Goal: Task Accomplishment & Management: Complete application form

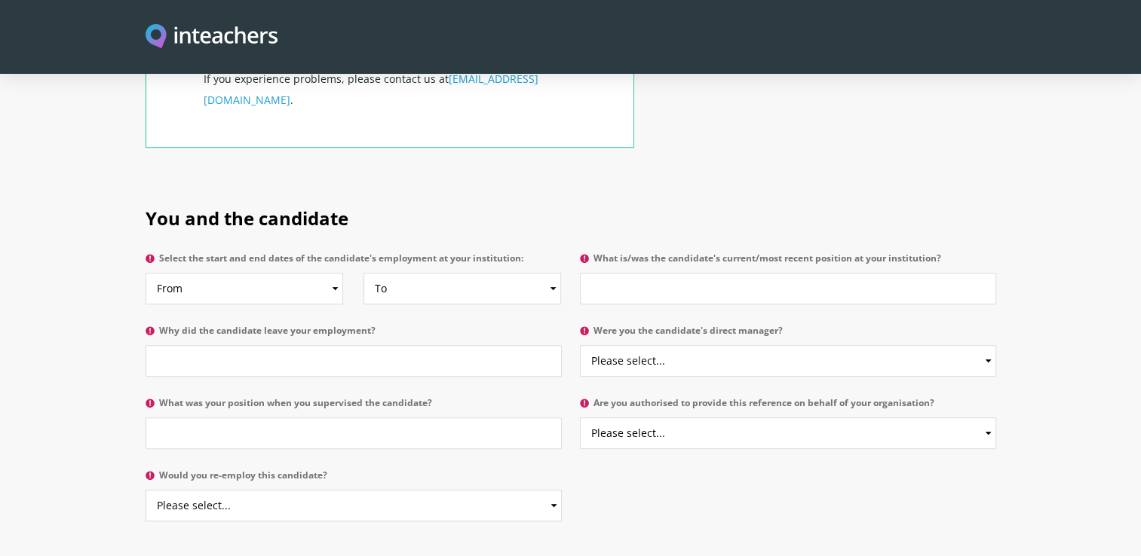
scroll to position [677, 0]
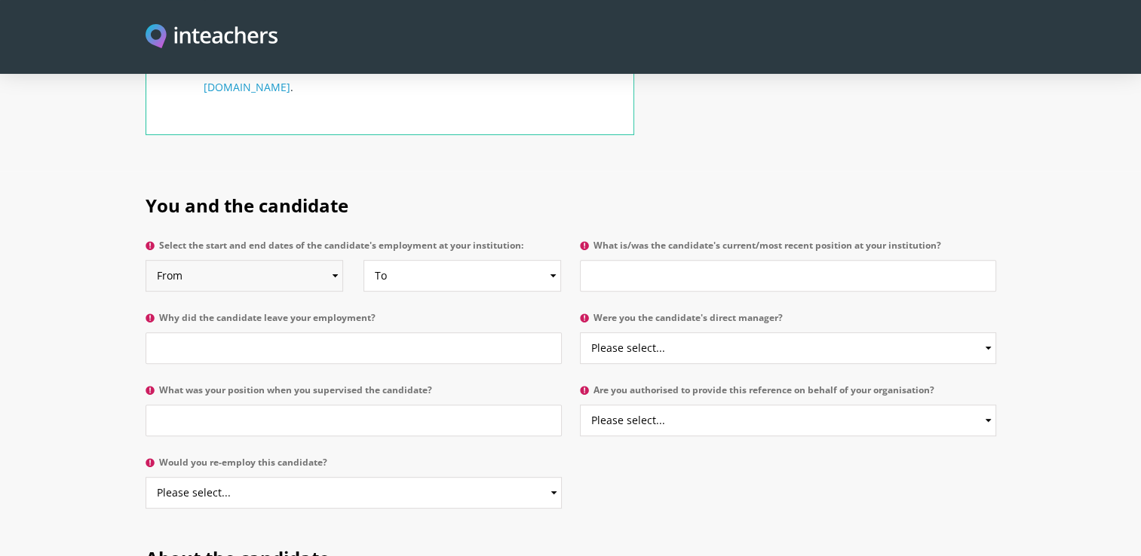
click at [333, 260] on select "From 2025 2024 2023 2022 2021 2020 2019 2018 2017 2016 2015 2014 2013 2012 2011…" at bounding box center [245, 276] width 198 height 32
select select "2019"
click at [146, 260] on select "From 2025 2024 2023 2022 2021 2020 2019 2018 2017 2016 2015 2014 2013 2012 2011…" at bounding box center [245, 276] width 198 height 32
click at [553, 260] on select "To Currently 2025 2024 2023 2022 2021 2020 2019 2018 2017 2016 2015 2014 2013 2…" at bounding box center [462, 276] width 198 height 32
select select "2023"
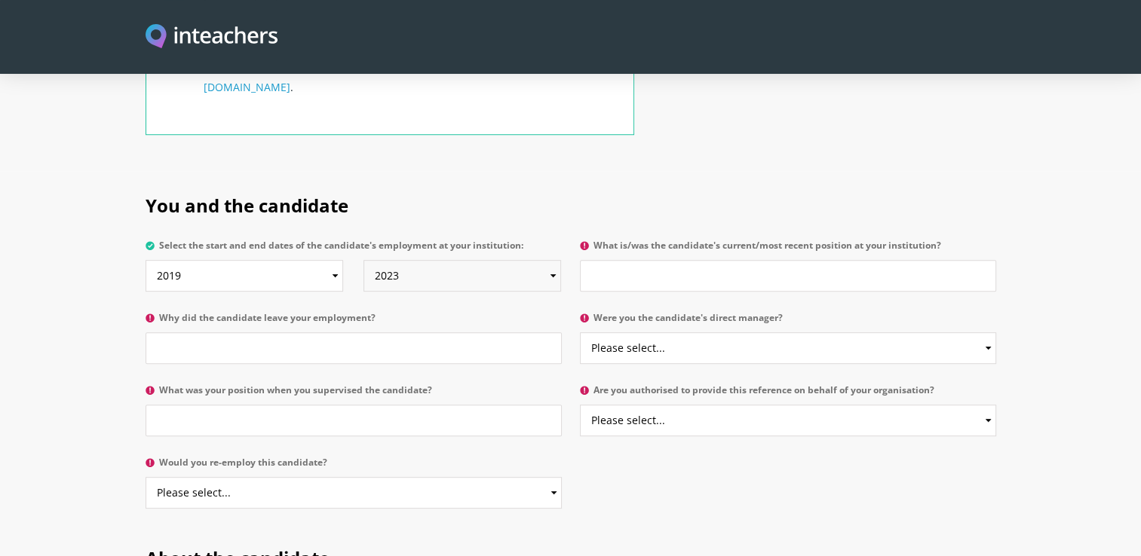
click at [363, 260] on select "To Currently 2025 2024 2023 2022 2021 2020 2019 2018 2017 2016 2015 2014 2013 2…" at bounding box center [462, 276] width 198 height 32
click at [386, 405] on input "What was your position when you supervised the candidate?" at bounding box center [354, 421] width 416 height 32
type input "Literacy Coordinator"
click at [555, 477] on select "Please select... Yes No" at bounding box center [354, 493] width 416 height 32
select select "Yes"
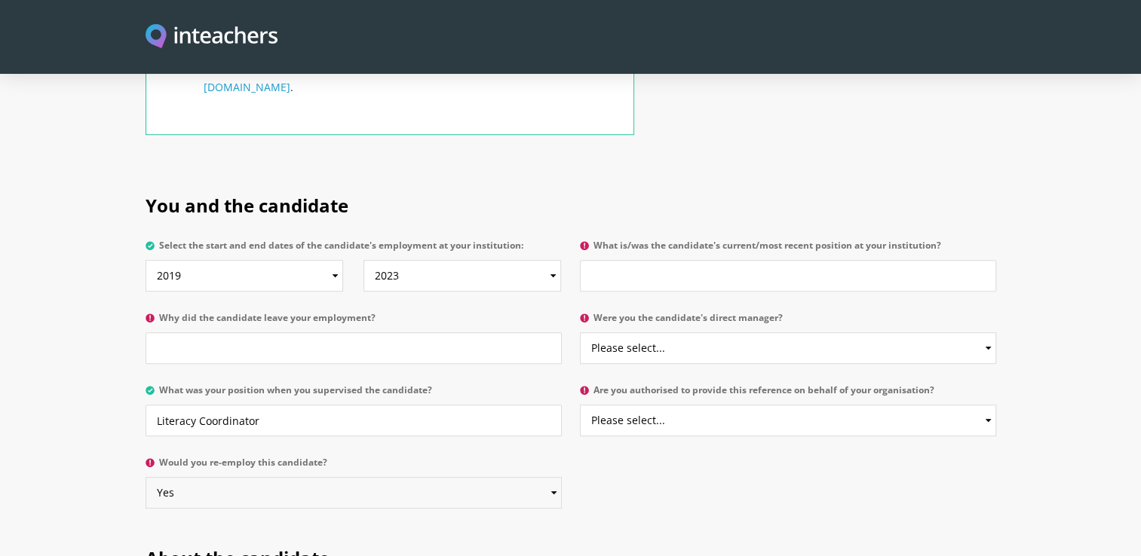
click at [146, 477] on select "Please select... Yes No" at bounding box center [354, 493] width 416 height 32
click at [653, 260] on input "What is/was the candidate's current/most recent position at your institution?" at bounding box center [788, 276] width 416 height 32
type input "Lead teacher"
click at [711, 333] on select "Please select... Yes No" at bounding box center [788, 349] width 416 height 32
select select "No"
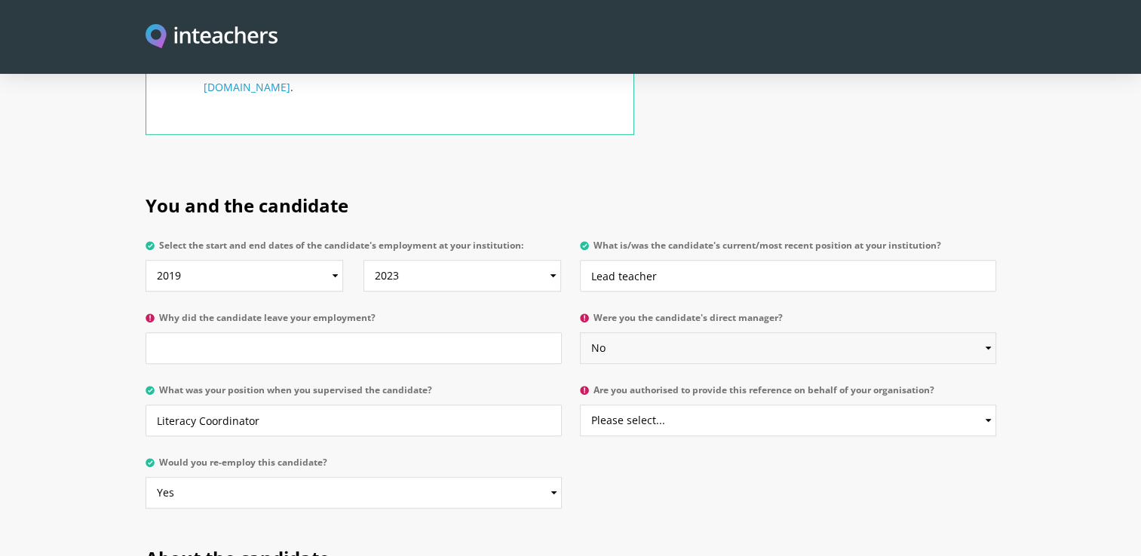
click at [580, 333] on select "Please select... Yes No" at bounding box center [788, 349] width 416 height 32
click at [664, 405] on select "Please select... Yes No" at bounding box center [788, 421] width 416 height 32
select select "Yes"
click at [580, 405] on select "Please select... Yes No" at bounding box center [788, 421] width 416 height 32
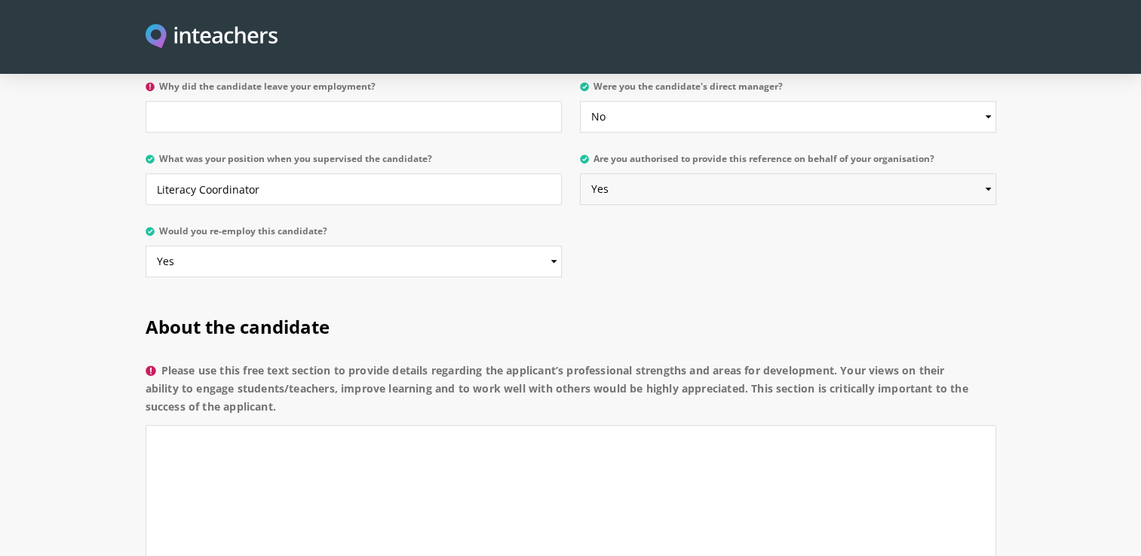
scroll to position [918, 0]
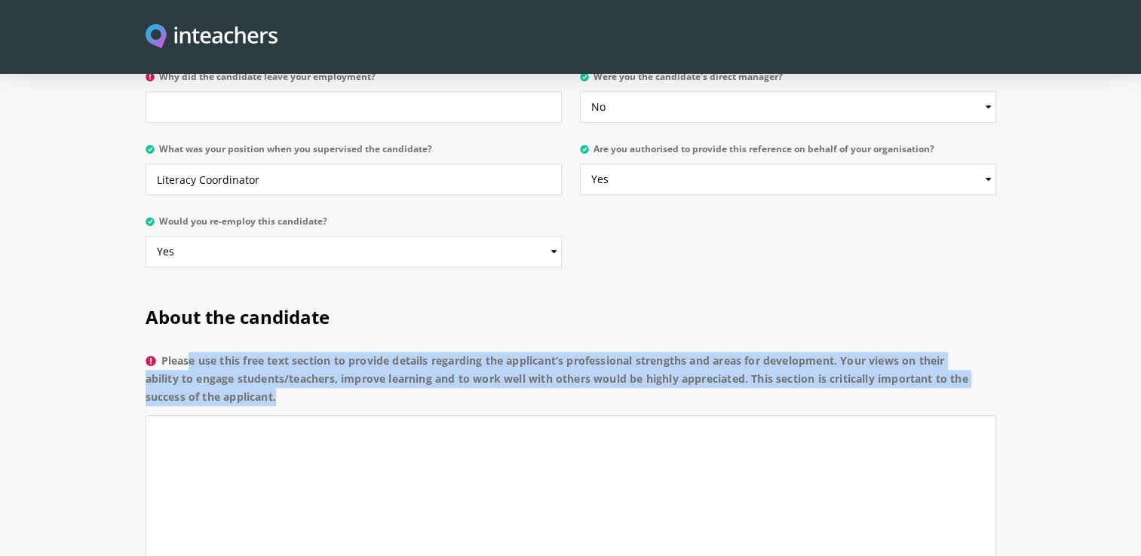
drag, startPoint x: 164, startPoint y: 314, endPoint x: 294, endPoint y: 375, distance: 144.0
click at [294, 375] on p "Please use this free text section to provide details regarding the applicant’s …" at bounding box center [571, 460] width 851 height 228
copy label "Please use this free text section to provide details regarding the applicant’s …"
click at [250, 415] on textarea "Please use this free text section to provide details regarding the applicant’s …" at bounding box center [571, 486] width 851 height 143
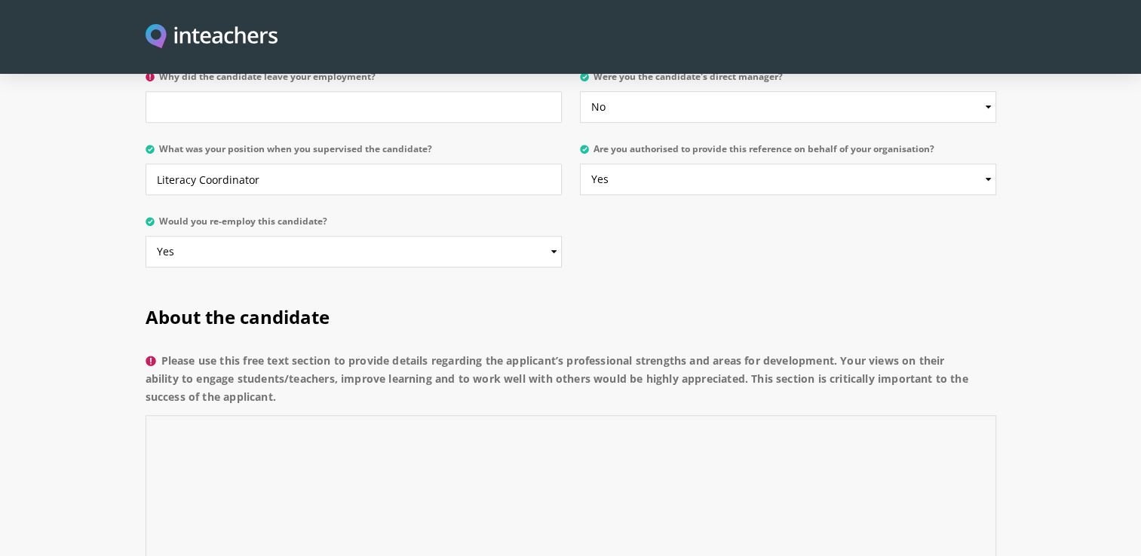
paste textarea "She is a very positive and kind teacher who creates an engaging and supportive …"
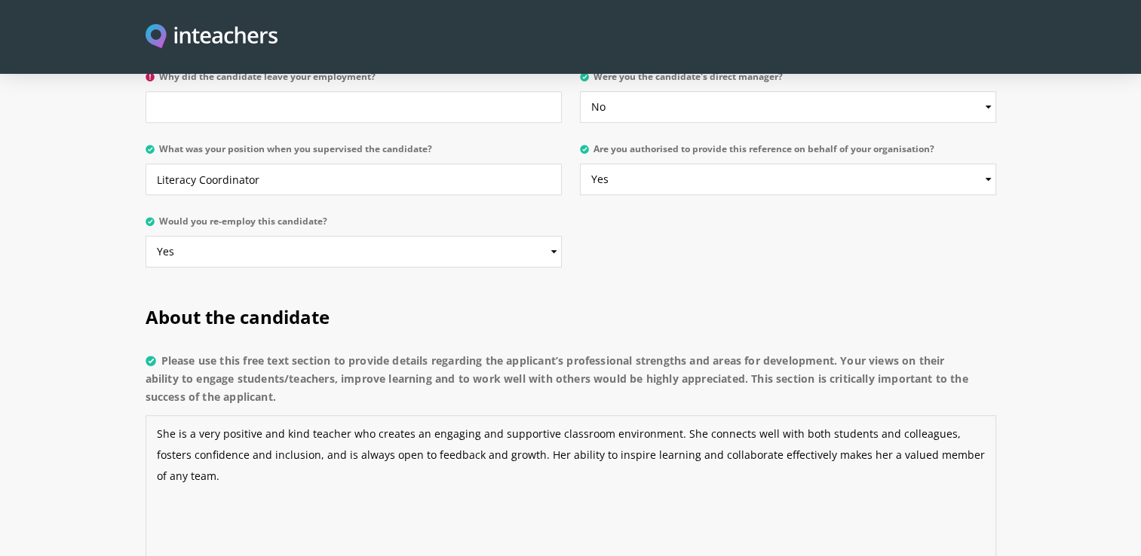
paste textarea "She could continue to develop her use of digital tools and technology to furthe…"
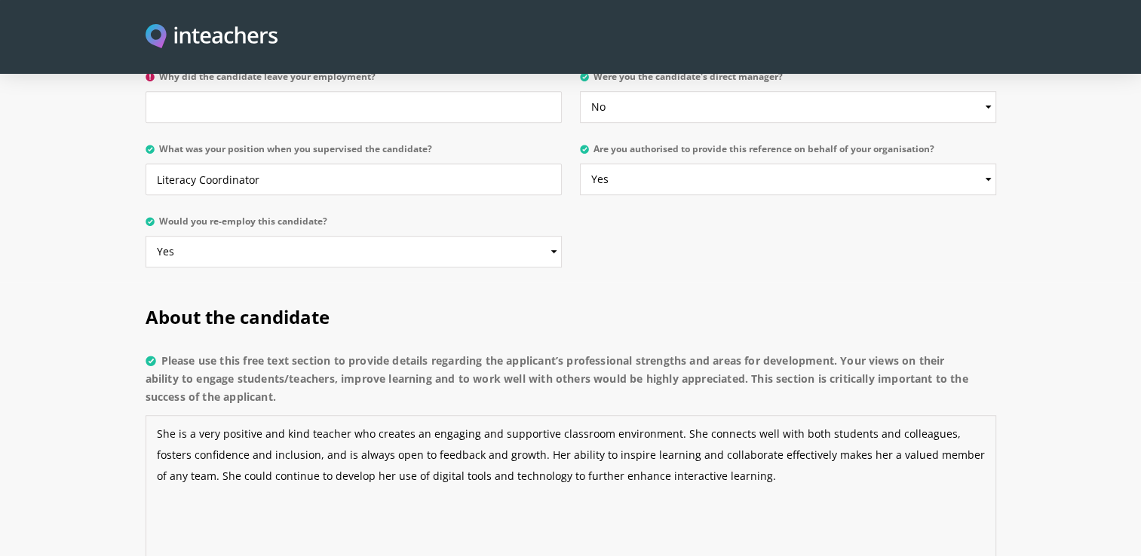
type textarea "She is a very positive and kind teacher who creates an engaging and supportive …"
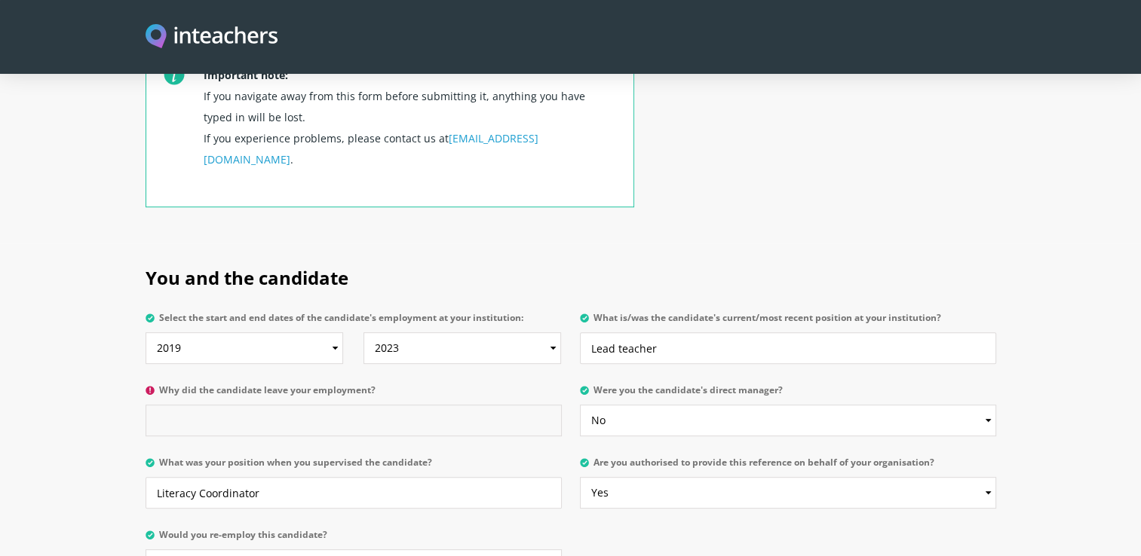
click at [397, 405] on input "Why did the candidate leave your employment?" at bounding box center [354, 421] width 416 height 32
paste input "[PERSON_NAME] left her previous school to pursue a role that offered broader op…"
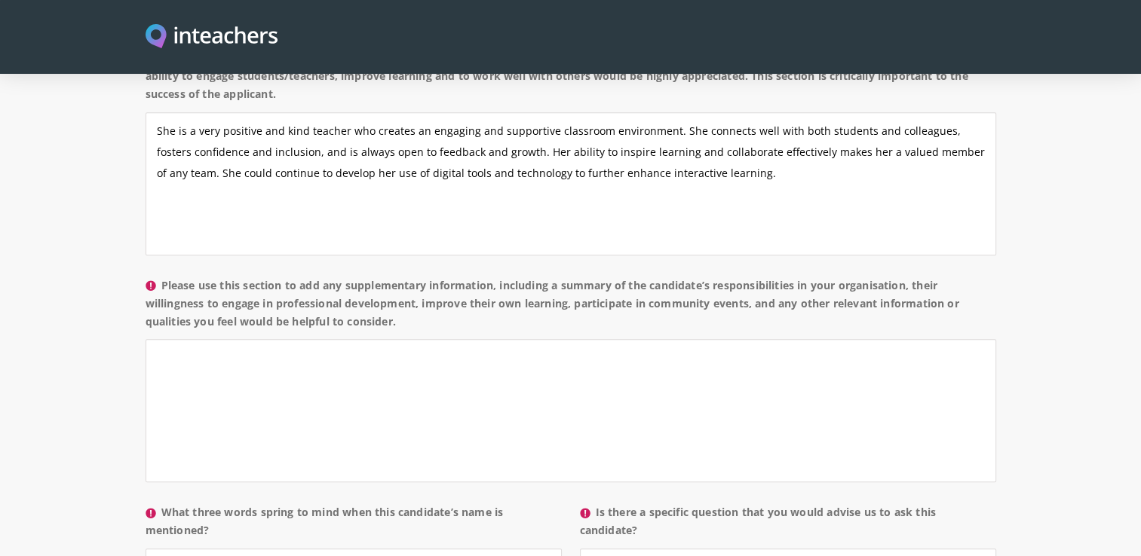
scroll to position [1226, 0]
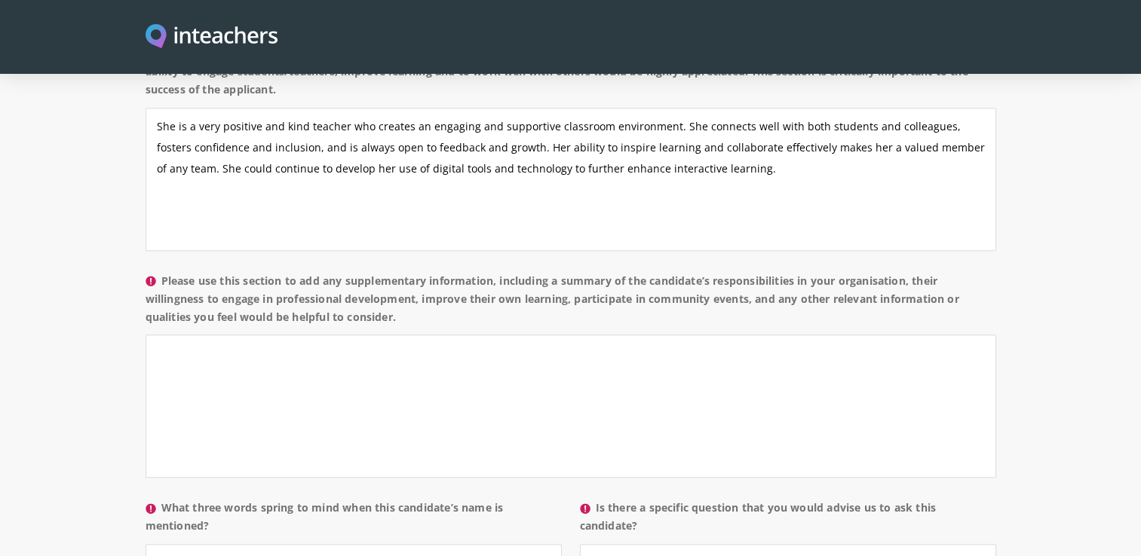
type input "[PERSON_NAME] left her previous school to pursue a role that offered broader op…"
drag, startPoint x: 405, startPoint y: 279, endPoint x: 161, endPoint y: 222, distance: 250.9
click at [161, 222] on div "About the candidate Please use this free text section to provide details regard…" at bounding box center [571, 283] width 851 height 616
copy div "Please use this section to add any supplementary information, including a summa…"
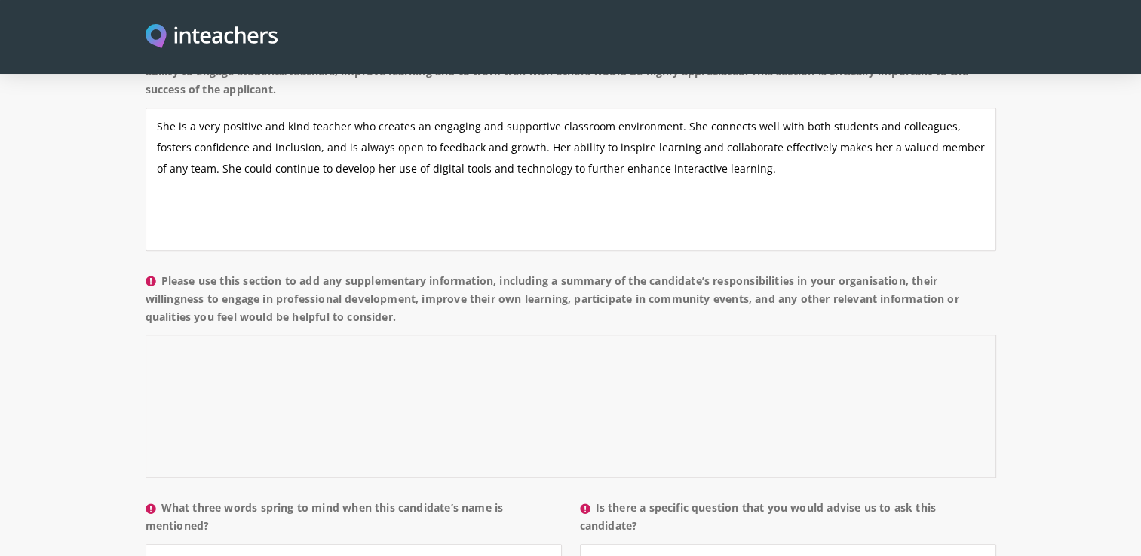
click at [366, 406] on textarea "Please use this section to add any supplementary information, including a summa…" at bounding box center [571, 406] width 851 height 143
paste textarea "She is a very positive and kind teacher who creates an engaging and supportive …"
type textarea "She is a very positive and kind teacher who creates an engaging and supportive …"
drag, startPoint x: 424, startPoint y: 271, endPoint x: 148, endPoint y: 238, distance: 278.0
click at [148, 272] on label "Please use this section to add any supplementary information, including a summa…" at bounding box center [571, 303] width 851 height 63
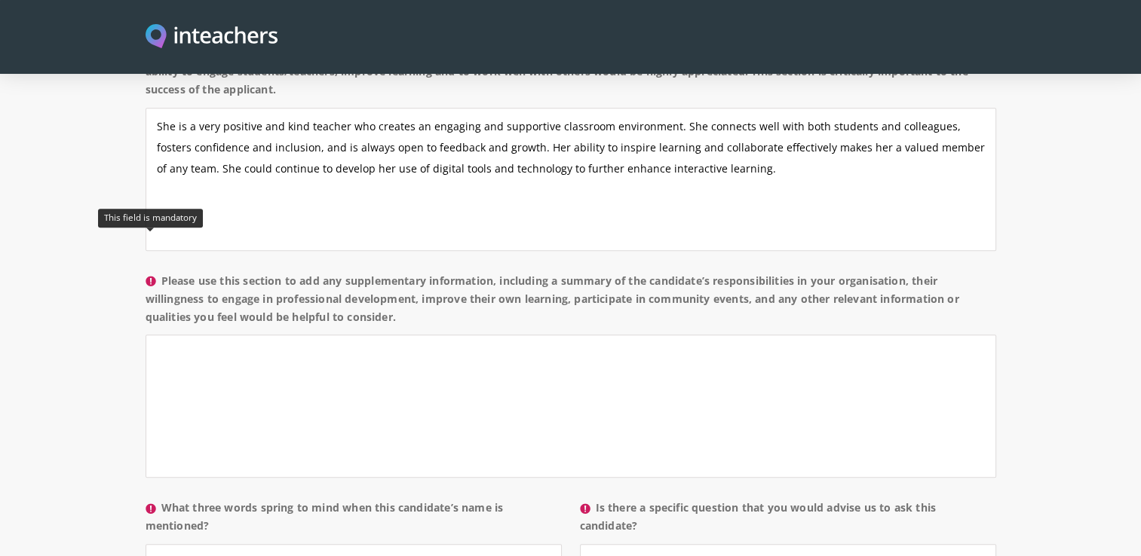
copy label "Please use this section to add any supplementary information, including a summa…"
click at [558, 362] on textarea "Please use this section to add any supplementary information, including a summa…" at bounding box center [571, 406] width 851 height 143
paste textarea "she is responsible for planning, delivering, and assessing engaging lessons acr…"
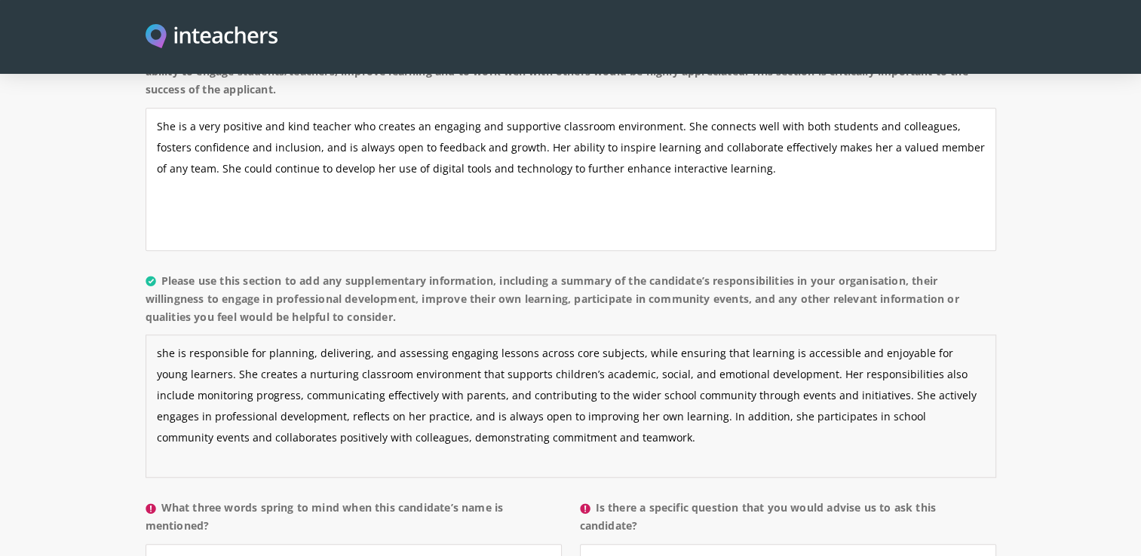
type textarea "she is responsible for planning, delivering, and assessing engaging lessons acr…"
click at [209, 544] on input "What three words spring to mind when this candidate’s name is mentioned?" at bounding box center [354, 560] width 416 height 32
type input "positive, smart, helpful"
click at [618, 544] on input "Is there a specific question that you would advise us to ask this candidate?" at bounding box center [788, 560] width 416 height 32
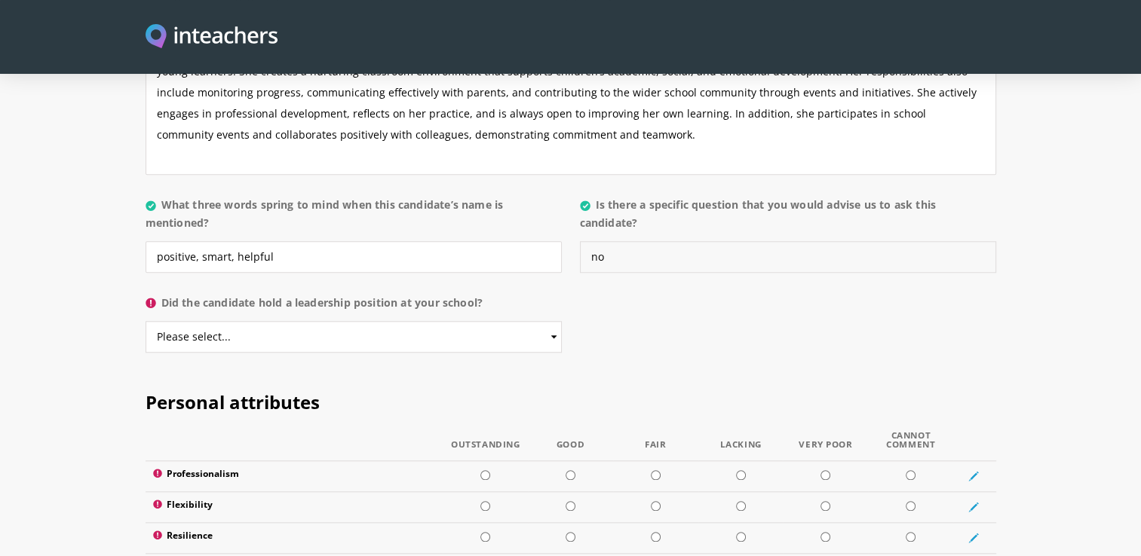
scroll to position [1537, 0]
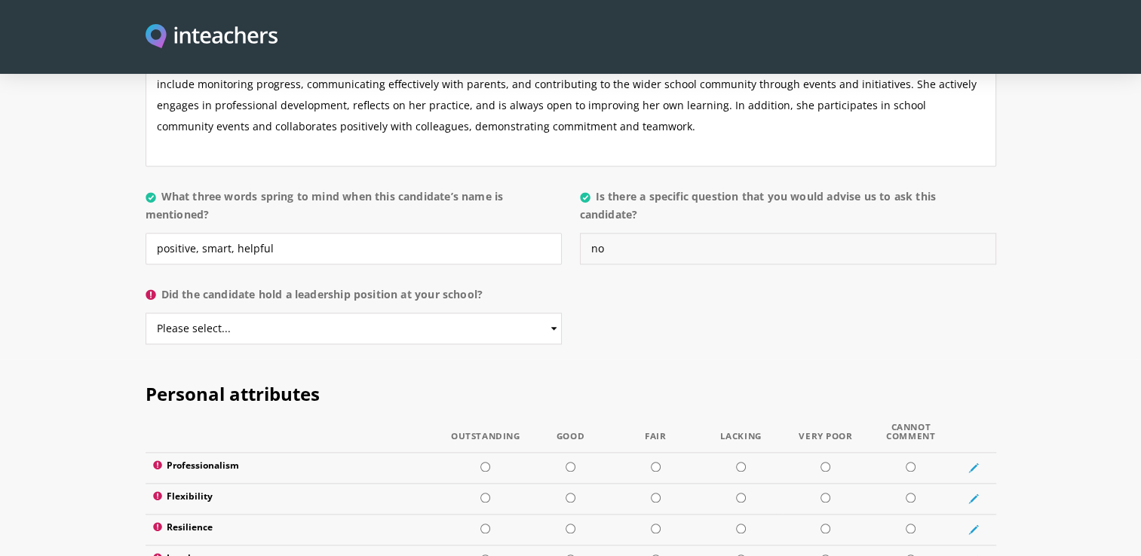
type input "no"
click at [555, 313] on select "Please select... Yes No" at bounding box center [354, 329] width 416 height 32
select select "Yes"
click at [146, 313] on select "Please select... Yes No" at bounding box center [354, 329] width 416 height 32
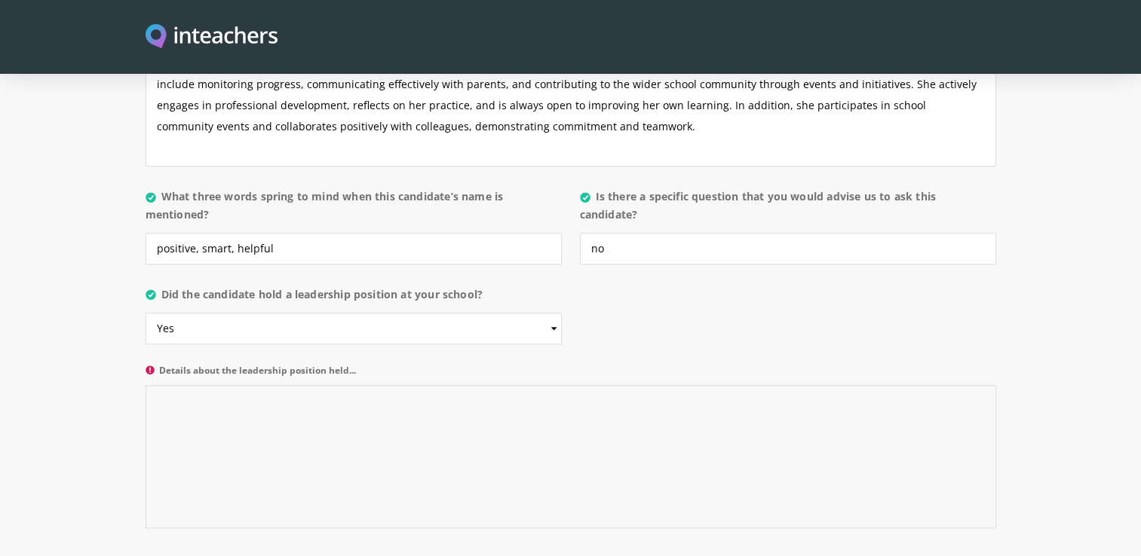
click at [478, 389] on textarea "Details about the leadership position held..." at bounding box center [571, 456] width 851 height 143
drag, startPoint x: 517, startPoint y: 366, endPoint x: 137, endPoint y: 359, distance: 379.3
click at [137, 359] on div "About the candidate Please use this free text section to provide details regard…" at bounding box center [570, 104] width 869 height 880
paste textarea "responsible for planning and delivering lessons, assessing student progress, an…"
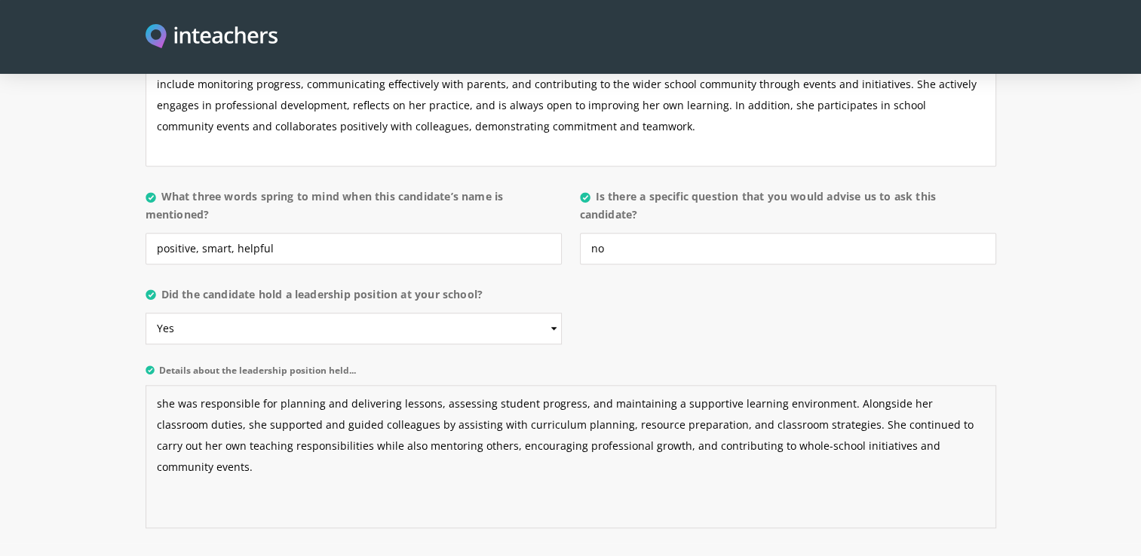
click at [156, 385] on textarea "she was responsible for planning and delivering lessons, assessing student prog…" at bounding box center [571, 456] width 851 height 143
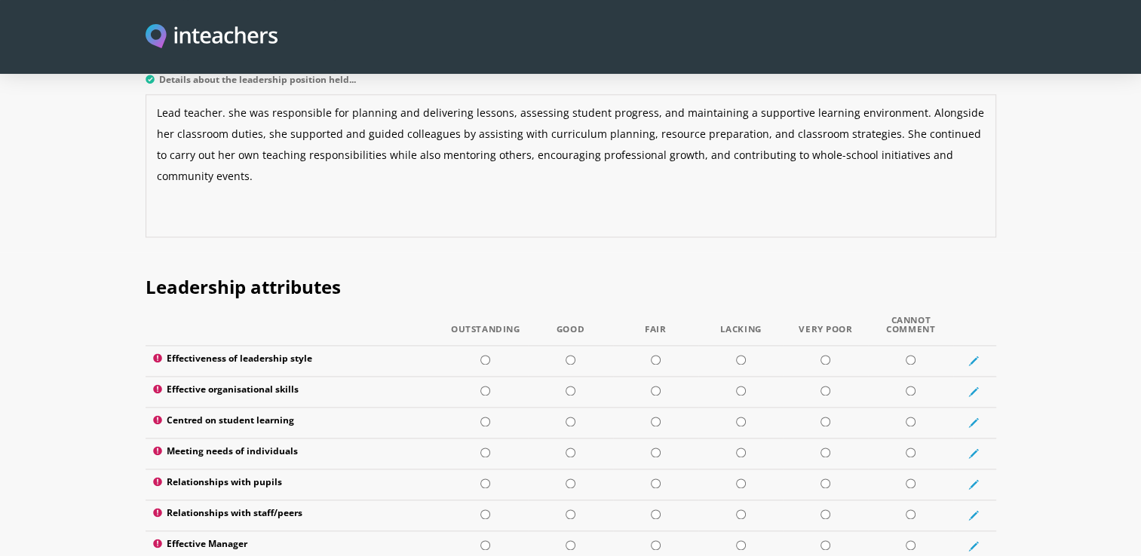
scroll to position [1849, 0]
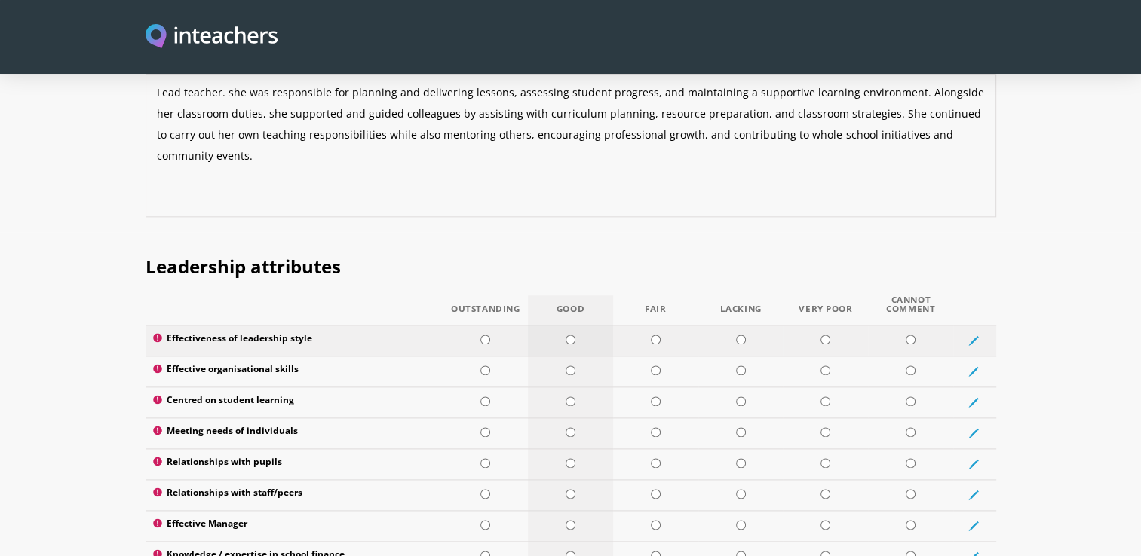
type textarea "Lead teacher. she was responsible for planning and delivering lessons, assessin…"
click at [569, 335] on input "radio" at bounding box center [571, 340] width 10 height 10
radio input "true"
click at [573, 356] on td at bounding box center [570, 371] width 85 height 31
radio input "true"
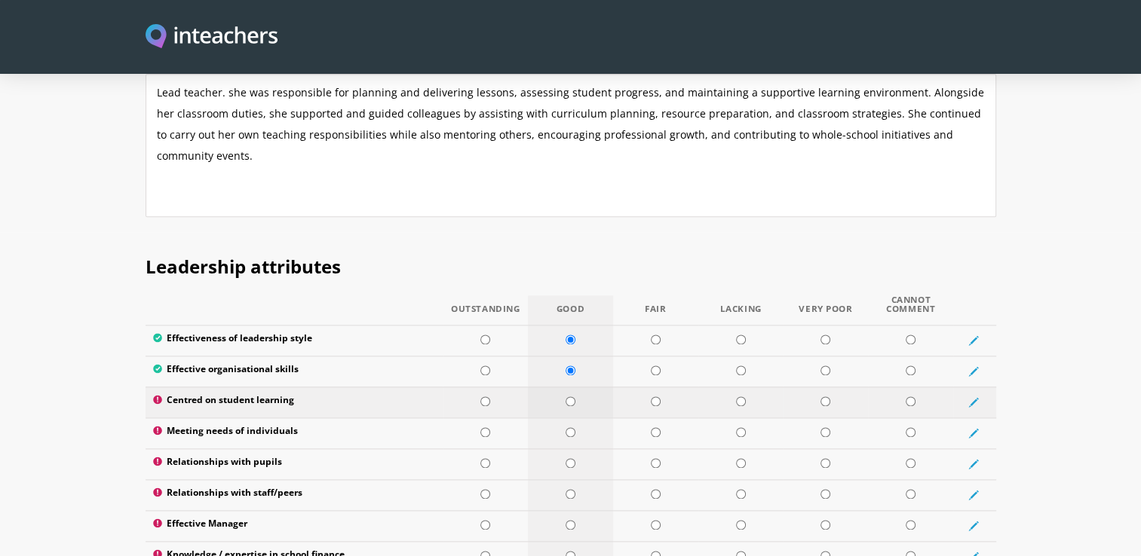
click at [568, 397] on input "radio" at bounding box center [571, 402] width 10 height 10
radio input "true"
click at [569, 428] on input "radio" at bounding box center [571, 433] width 10 height 10
radio input "true"
click at [483, 458] on input "radio" at bounding box center [485, 463] width 10 height 10
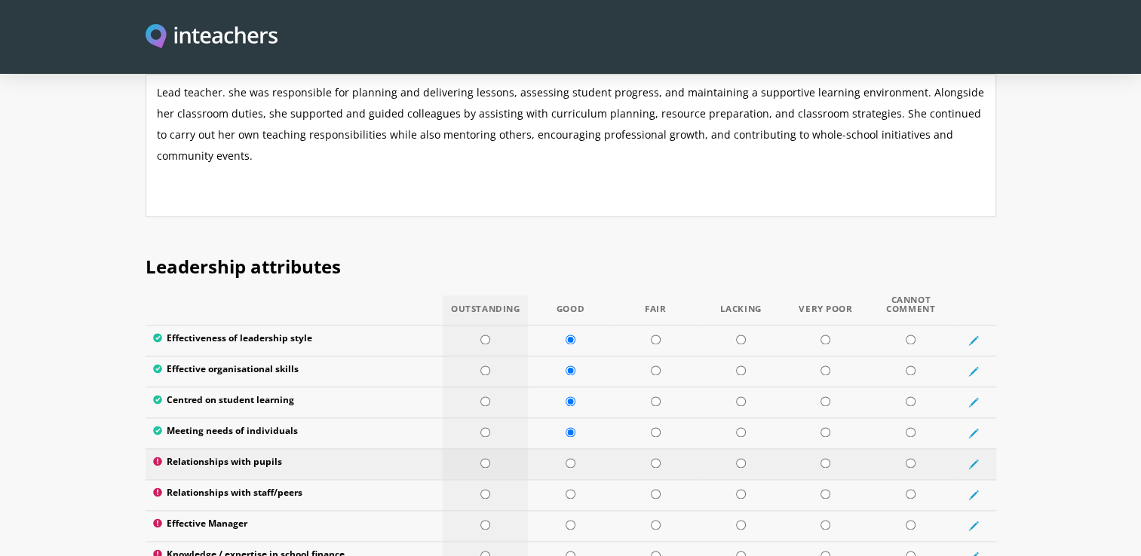
radio input "true"
click at [486, 489] on input "radio" at bounding box center [485, 494] width 10 height 10
radio input "true"
click at [573, 520] on input "radio" at bounding box center [571, 525] width 10 height 10
radio input "true"
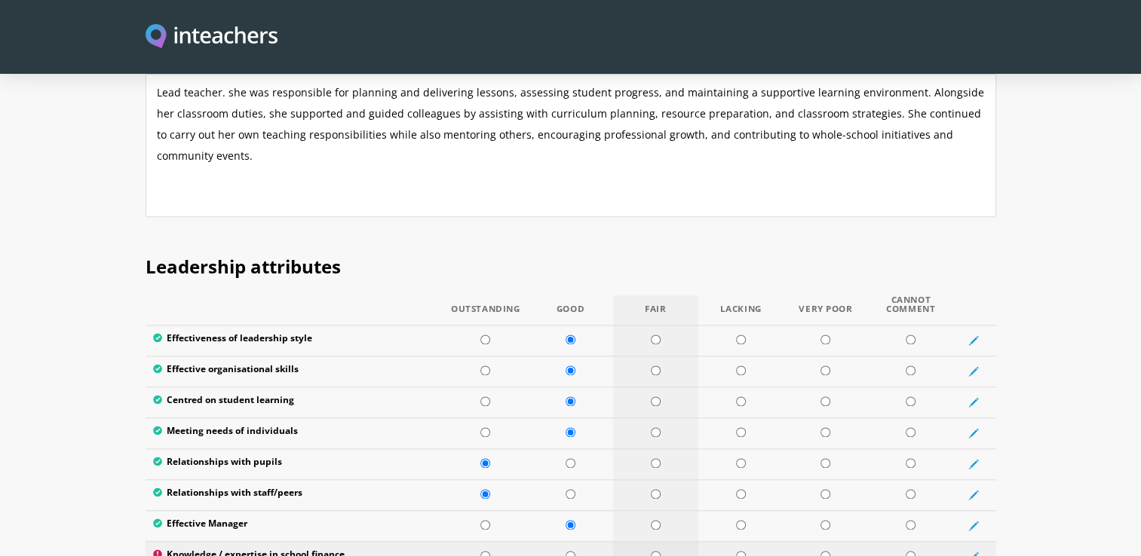
click at [657, 551] on input "radio" at bounding box center [656, 556] width 10 height 10
radio input "true"
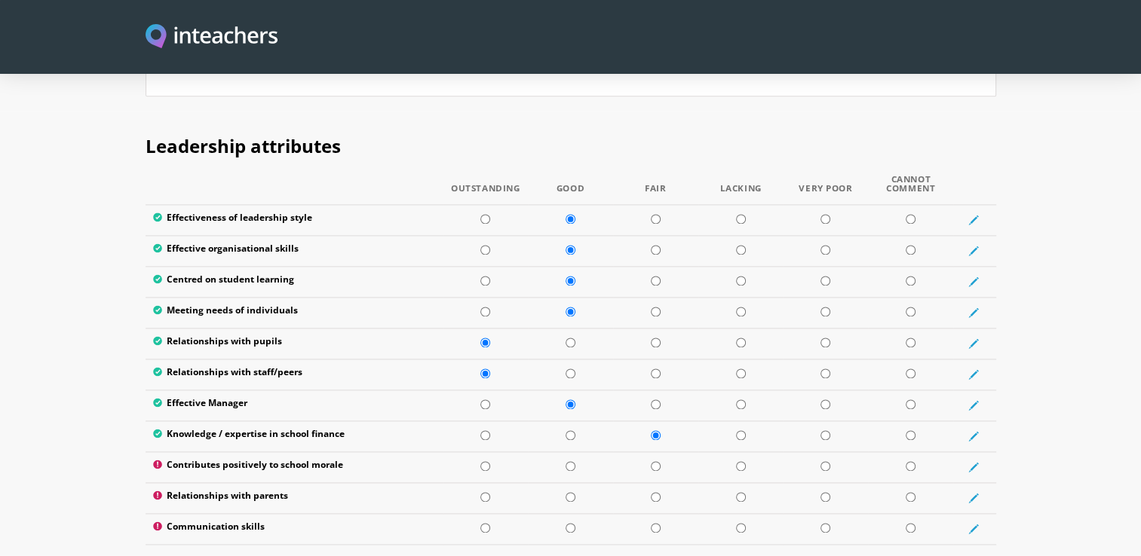
scroll to position [2040, 0]
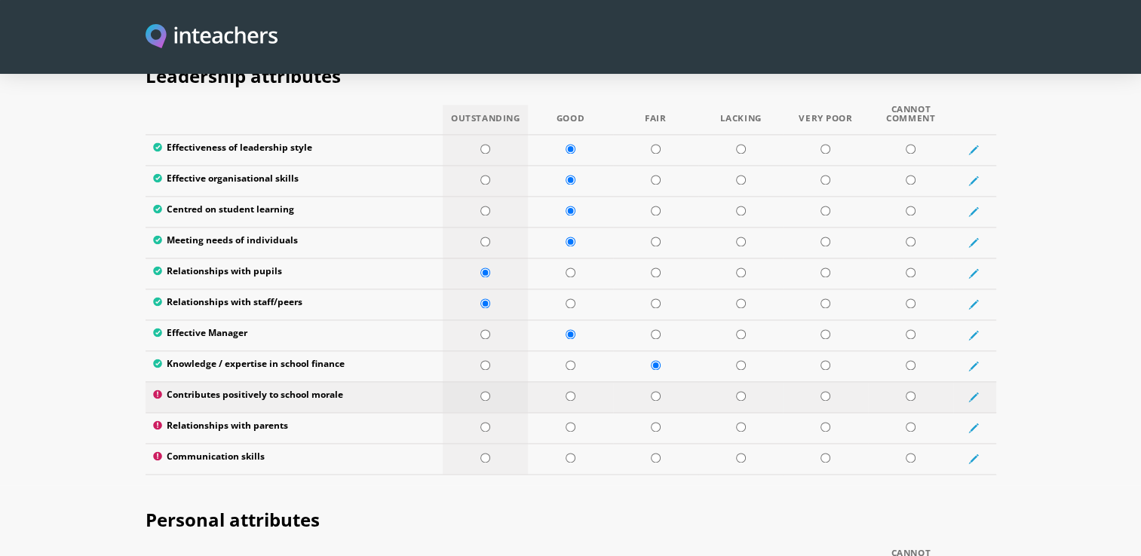
click at [486, 391] on input "radio" at bounding box center [485, 396] width 10 height 10
radio input "true"
click at [488, 422] on input "radio" at bounding box center [485, 427] width 10 height 10
radio input "true"
click at [569, 453] on input "radio" at bounding box center [571, 458] width 10 height 10
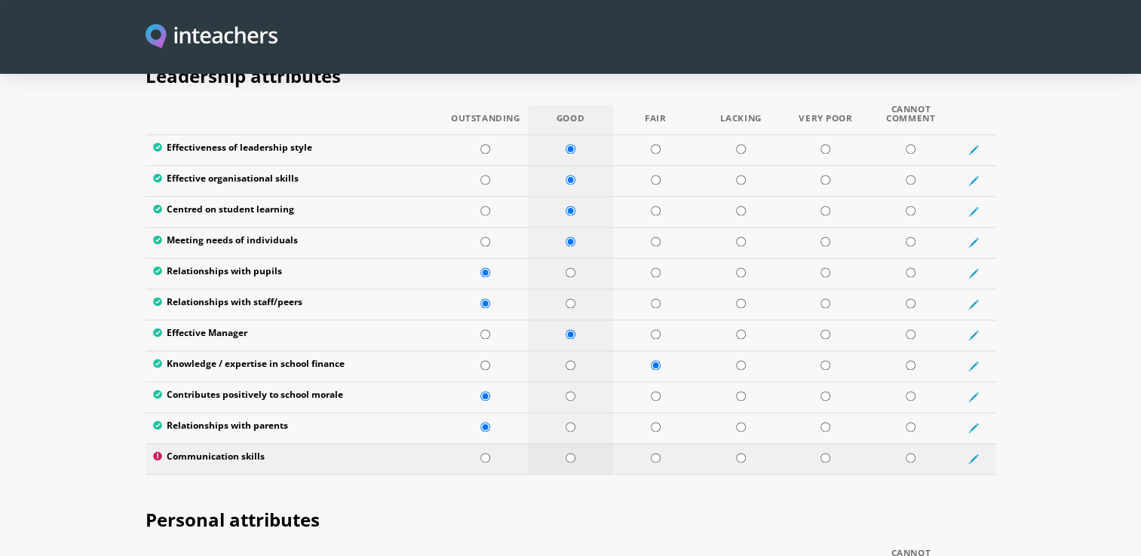
radio input "true"
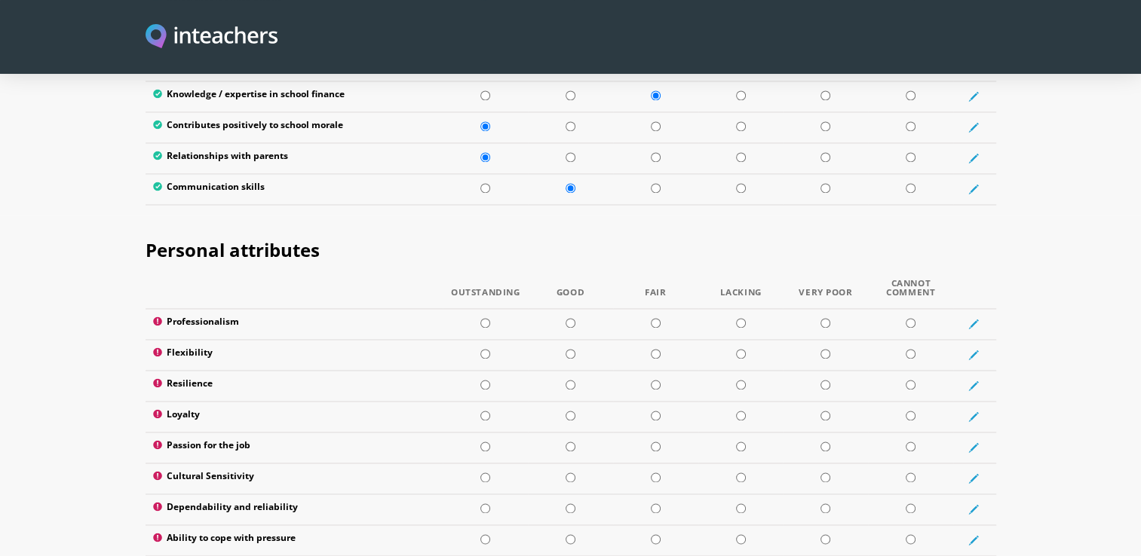
scroll to position [2311, 0]
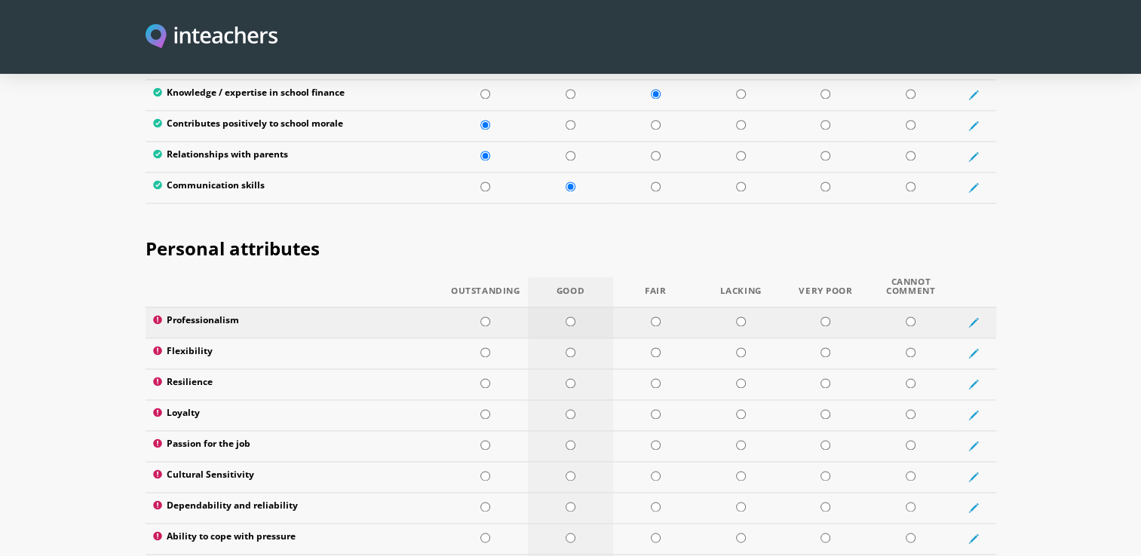
click at [570, 317] on input "radio" at bounding box center [571, 322] width 10 height 10
radio input "true"
click at [485, 348] on input "radio" at bounding box center [485, 353] width 10 height 10
radio input "true"
click at [570, 379] on input "radio" at bounding box center [571, 384] width 10 height 10
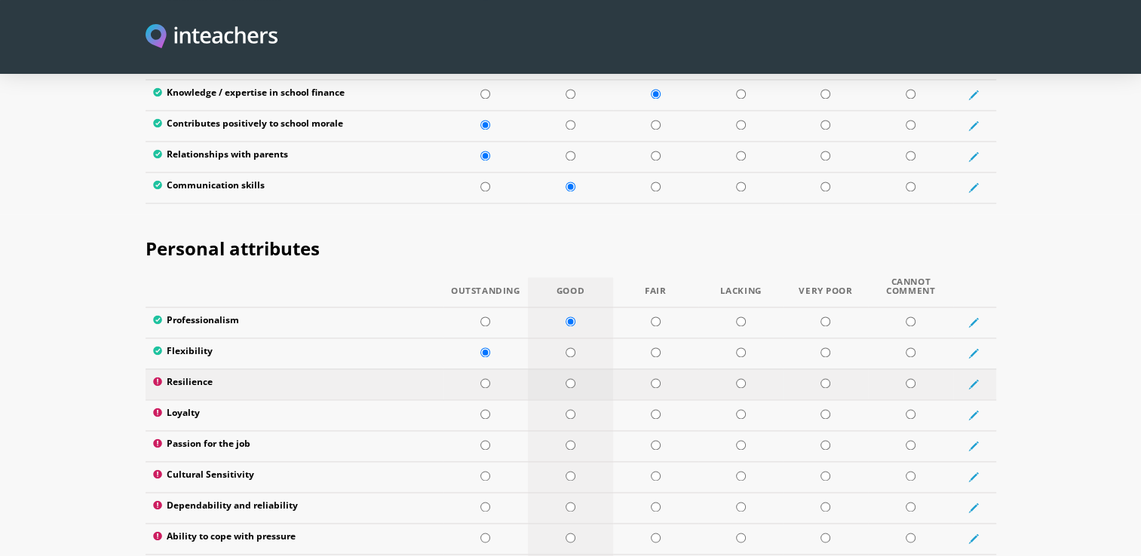
radio input "true"
click at [569, 409] on input "radio" at bounding box center [571, 414] width 10 height 10
radio input "true"
click at [484, 440] on input "radio" at bounding box center [485, 445] width 10 height 10
radio input "true"
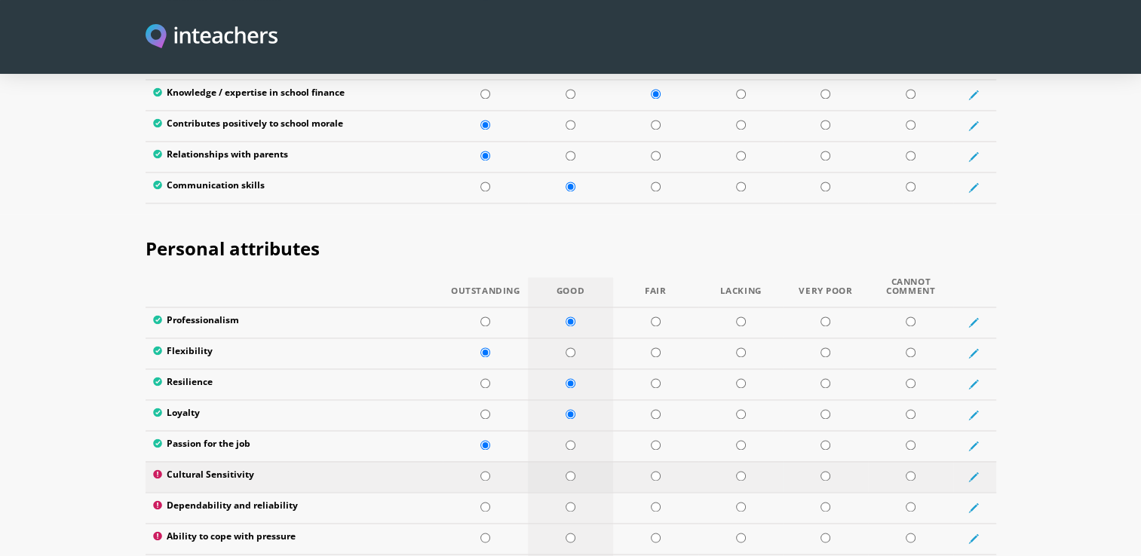
click at [567, 471] on input "radio" at bounding box center [571, 476] width 10 height 10
radio input "true"
click at [492, 492] on td at bounding box center [485, 507] width 85 height 31
radio input "true"
click at [570, 523] on td at bounding box center [570, 538] width 85 height 31
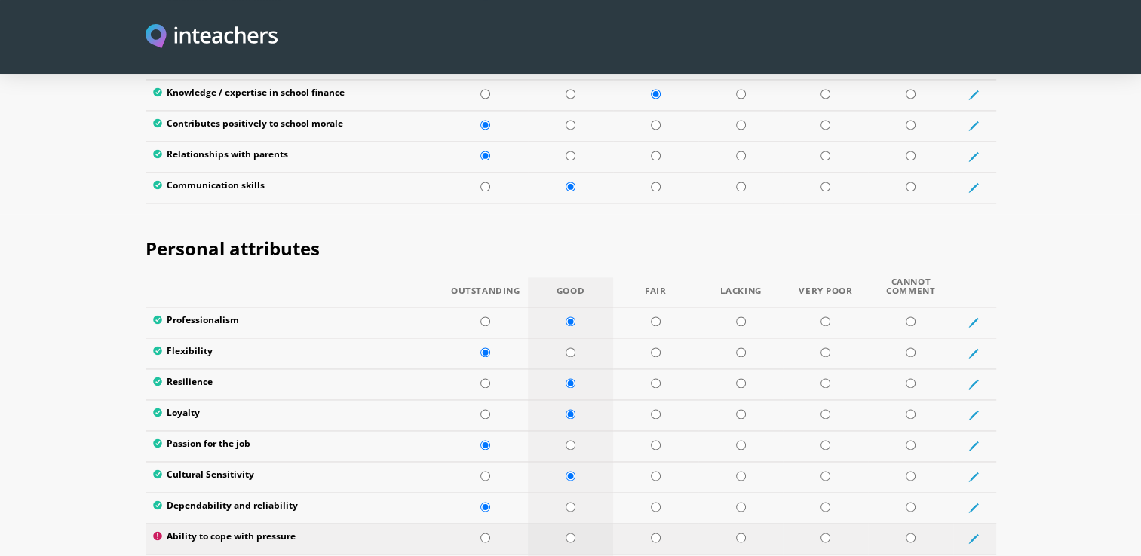
radio input "true"
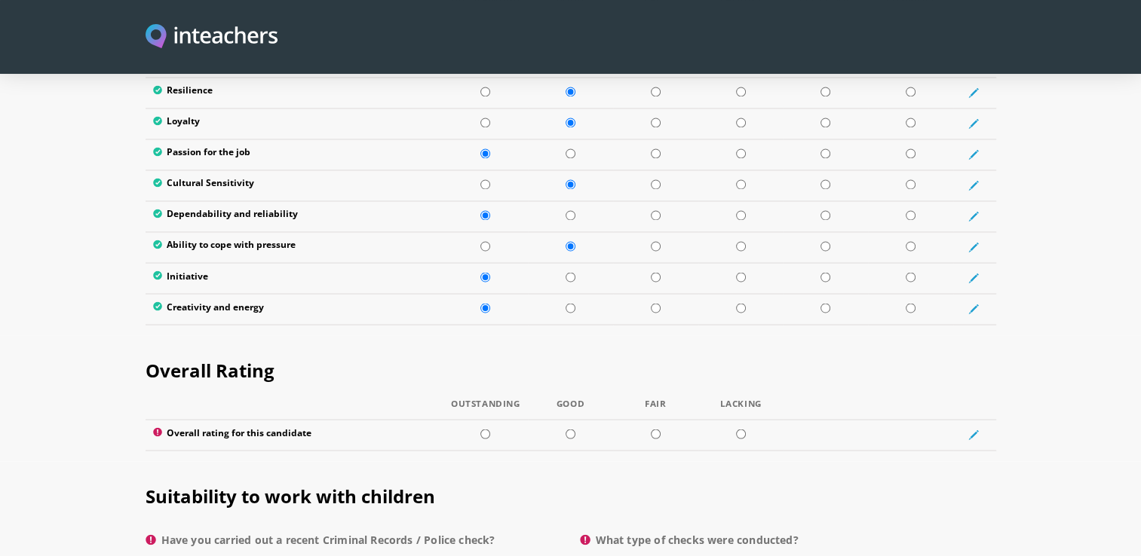
scroll to position [2633, 0]
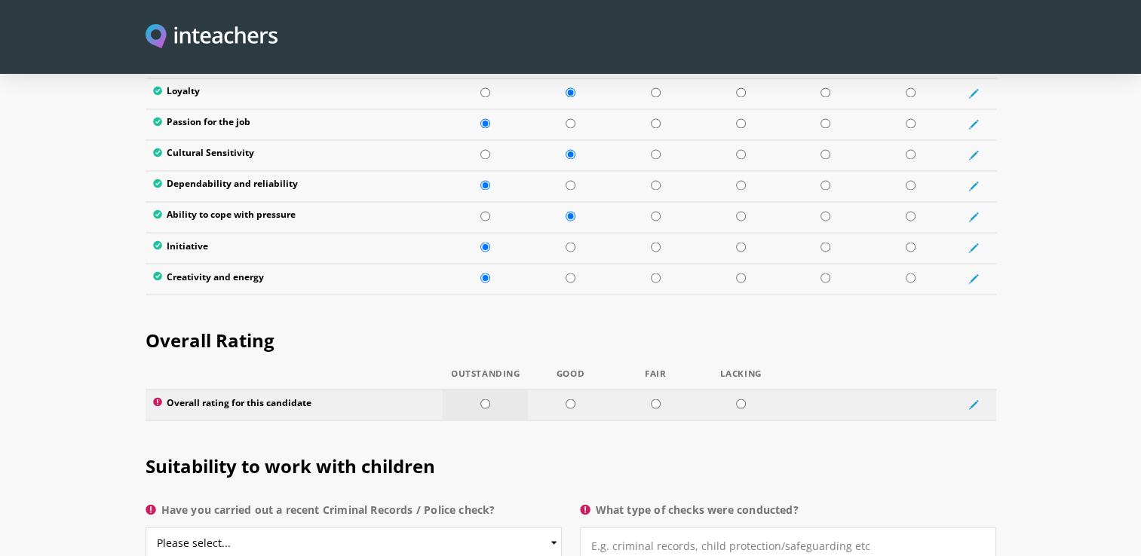
click at [485, 399] on input "radio" at bounding box center [485, 404] width 10 height 10
radio input "true"
click at [434, 527] on select "Please select... Yes No Do not know" at bounding box center [354, 543] width 416 height 32
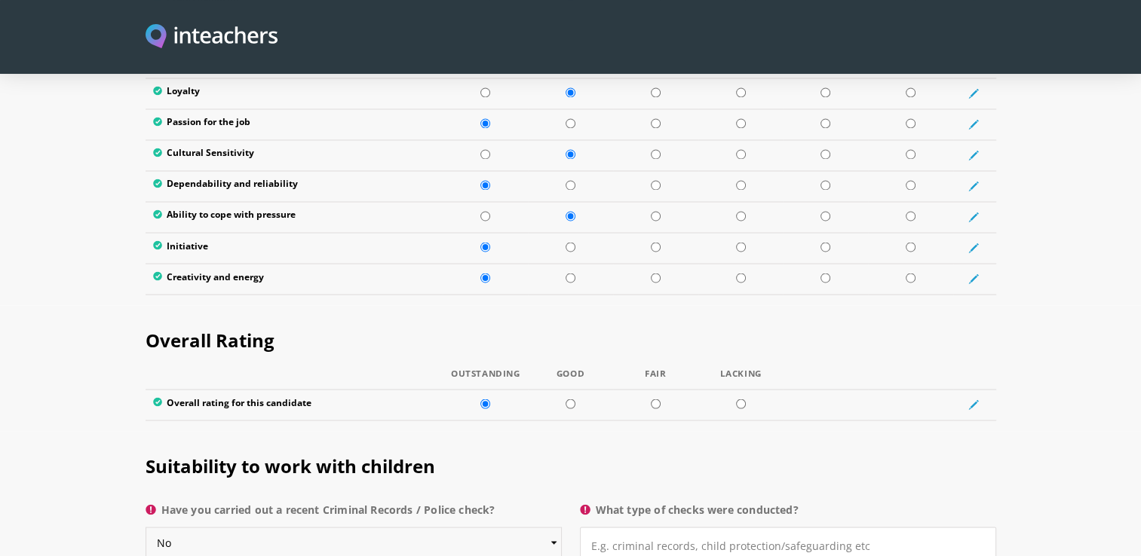
click at [146, 527] on select "Please select... Yes No Do not know" at bounding box center [354, 543] width 416 height 32
click at [489, 527] on select "Please select... Yes No Do not know" at bounding box center [354, 543] width 416 height 32
select select "Yes"
click at [146, 527] on select "Please select... Yes No Do not know" at bounding box center [354, 543] width 416 height 32
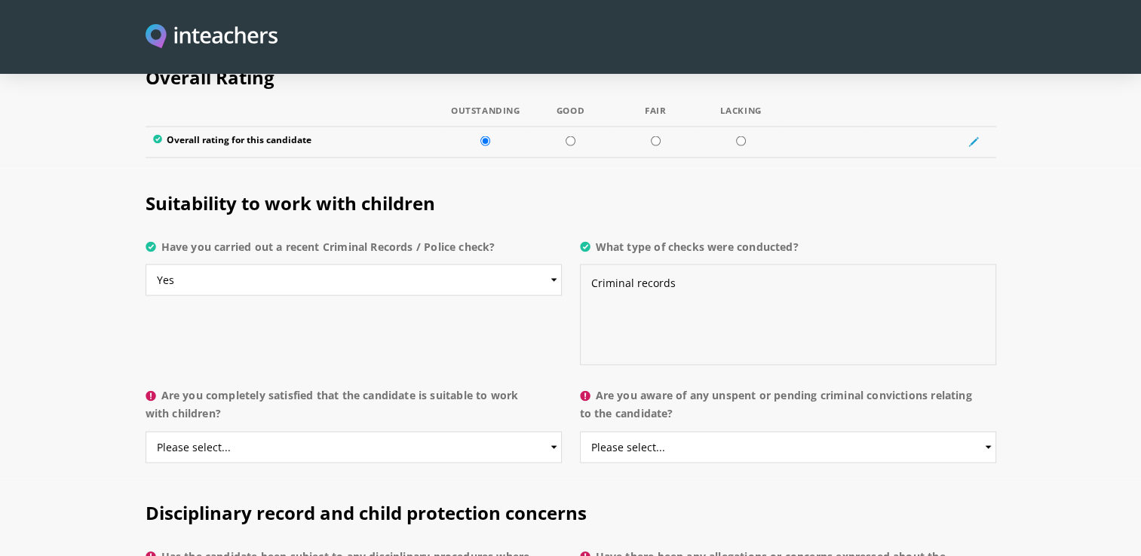
scroll to position [2904, 0]
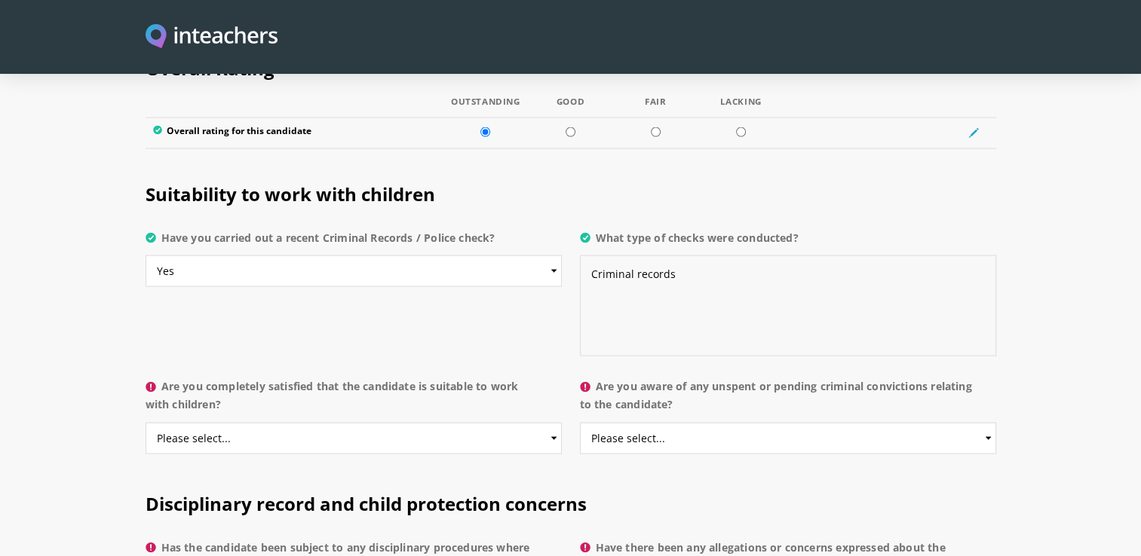
type textarea "Criminal records"
click at [442, 423] on select "Please select... Yes No Do not know" at bounding box center [354, 439] width 416 height 32
select select "Yes"
click at [146, 423] on select "Please select... Yes No Do not know" at bounding box center [354, 439] width 416 height 32
click at [721, 423] on select "Please select... Yes No Do not know" at bounding box center [788, 439] width 416 height 32
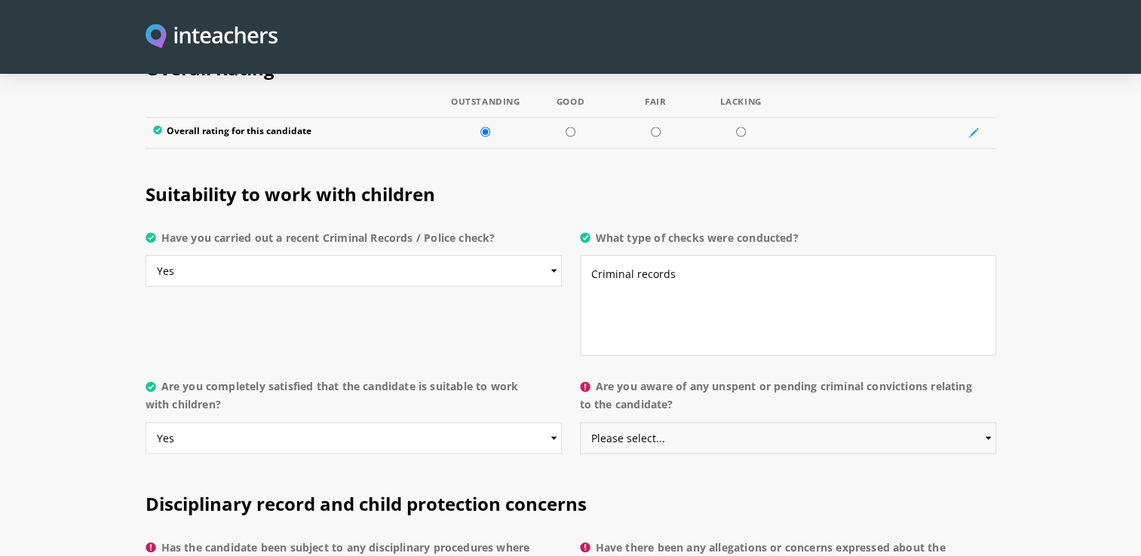
click at [580, 423] on select "Please select... Yes No Do not know" at bounding box center [788, 439] width 416 height 32
click at [660, 423] on select "Please select... Yes No Do not know" at bounding box center [788, 439] width 416 height 32
select select "Do not know"
click at [580, 423] on select "Please select... Yes No Do not know" at bounding box center [788, 439] width 416 height 32
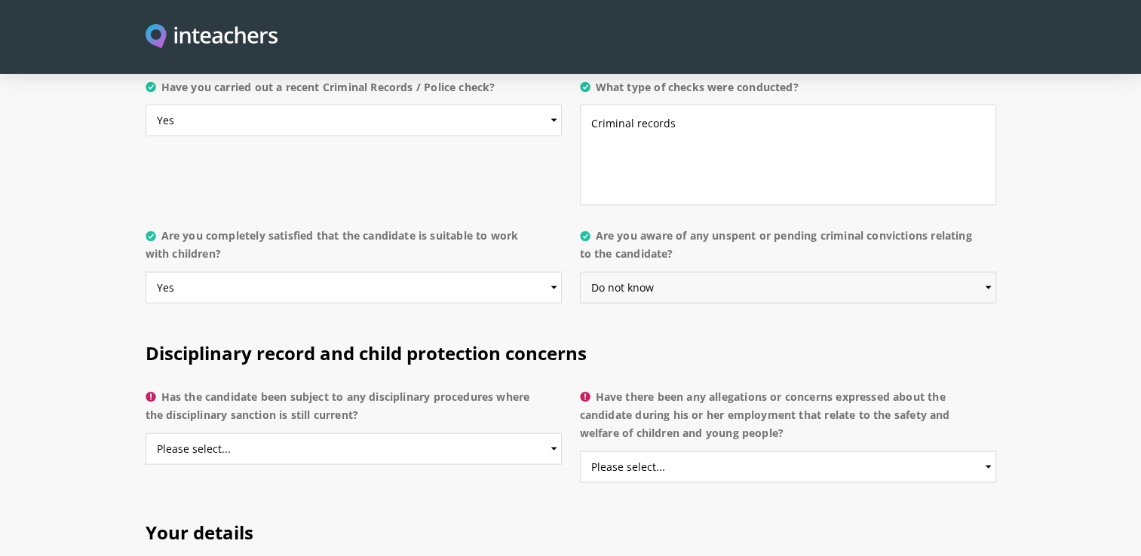
scroll to position [3075, 0]
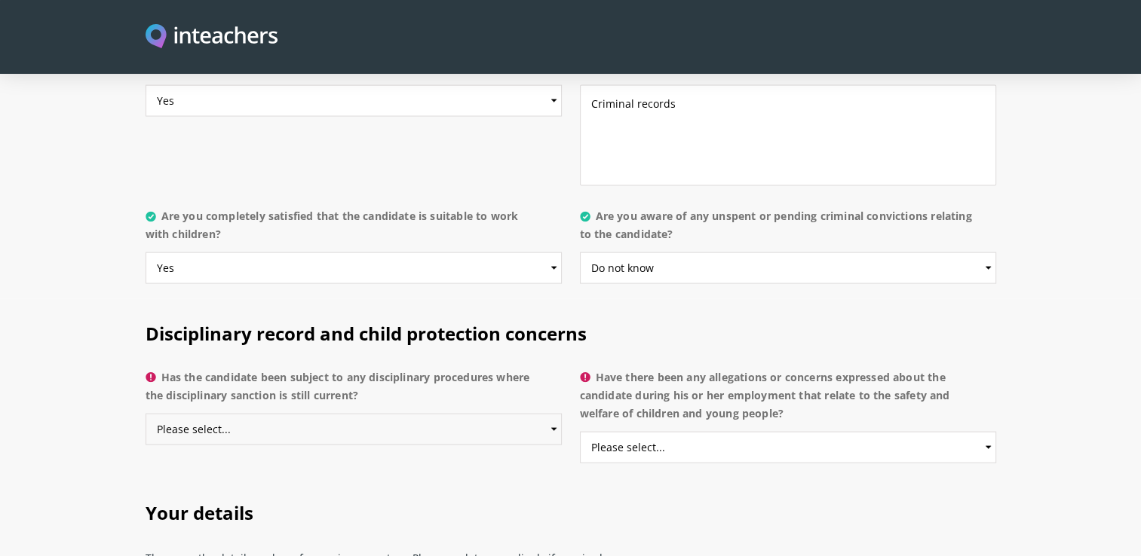
click at [422, 414] on select "Please select... Yes No Do not know" at bounding box center [354, 430] width 416 height 32
select select "No"
click at [146, 414] on select "Please select... Yes No Do not know" at bounding box center [354, 430] width 416 height 32
click at [854, 432] on select "Please select... Yes No Do not know" at bounding box center [788, 448] width 416 height 32
select select "No"
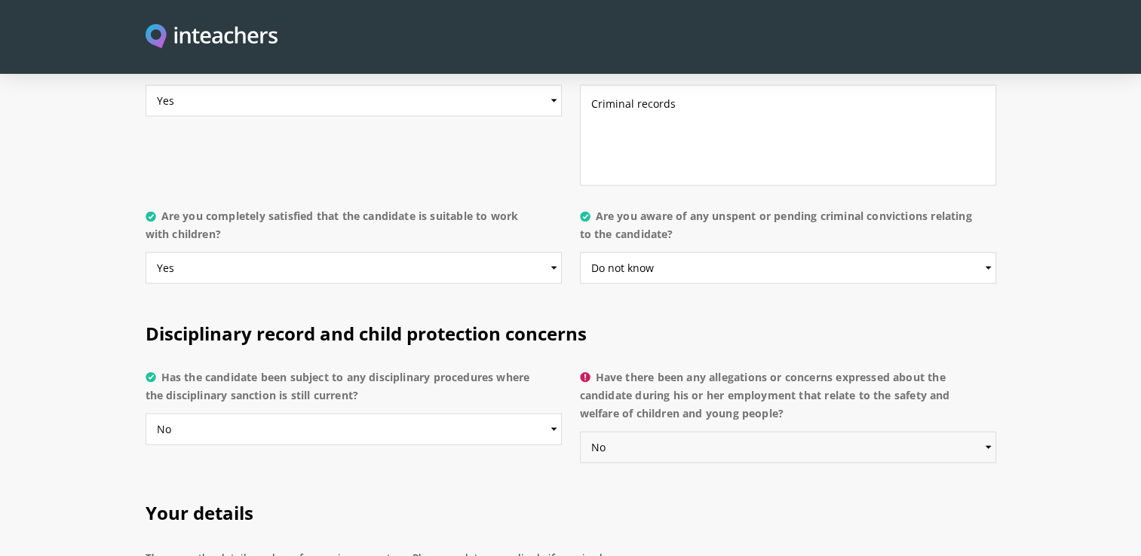
click at [580, 432] on select "Please select... Yes No Do not know" at bounding box center [788, 448] width 416 height 32
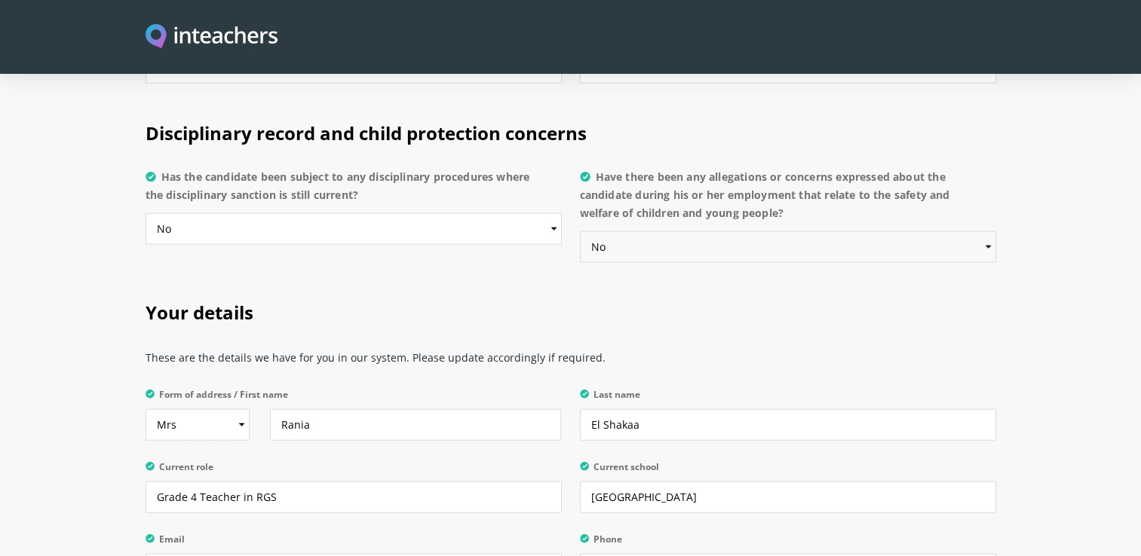
scroll to position [3326, 0]
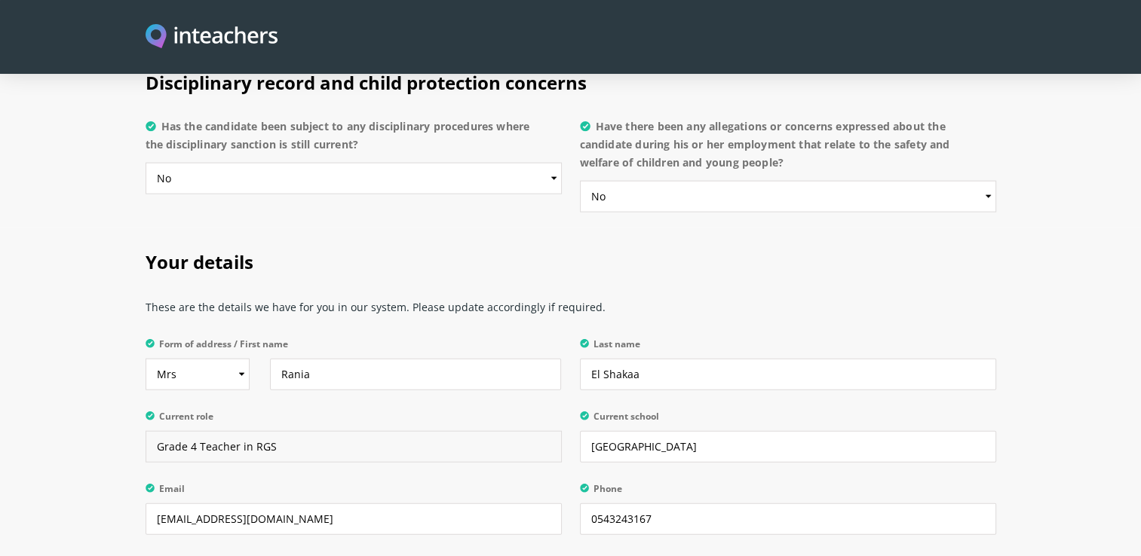
click at [418, 431] on input "Grade 4 Teacher in RGS" at bounding box center [354, 447] width 416 height 32
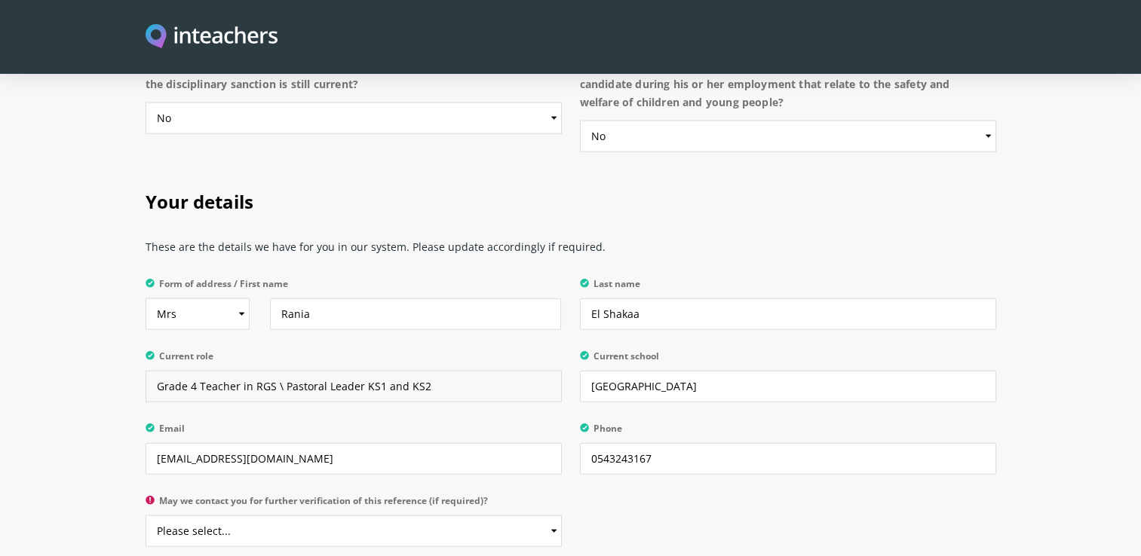
scroll to position [3447, 0]
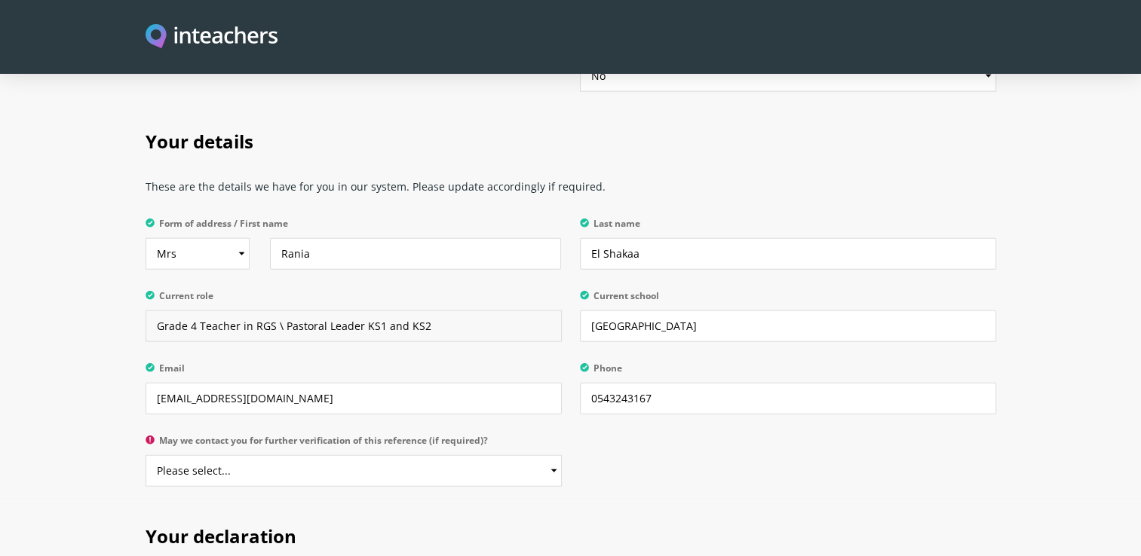
type input "Grade 4 Teacher in RGS \ Pastoral Leader KS1 and KS2"
click at [552, 455] on select "Please select... Yes No" at bounding box center [354, 471] width 416 height 32
select select "Yes"
click at [146, 455] on select "Please select... Yes No" at bounding box center [354, 471] width 416 height 32
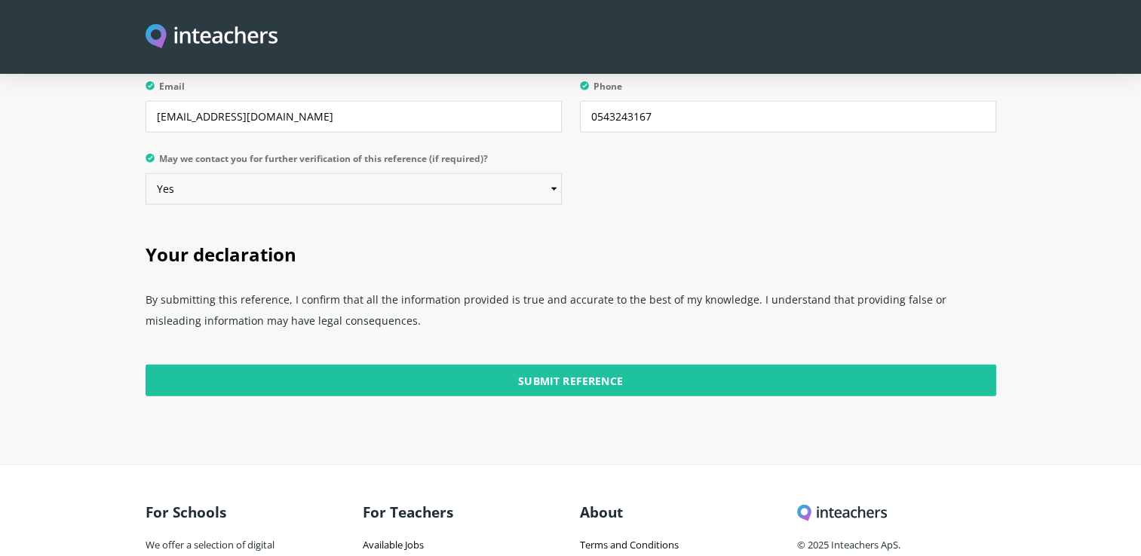
scroll to position [3778, 0]
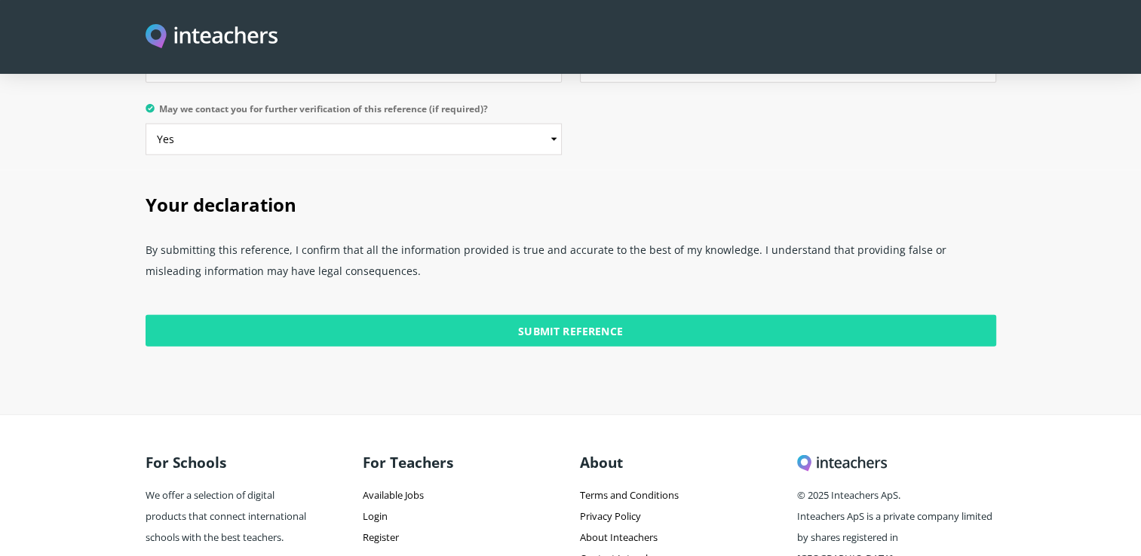
click at [740, 315] on input "Submit Reference" at bounding box center [571, 331] width 851 height 32
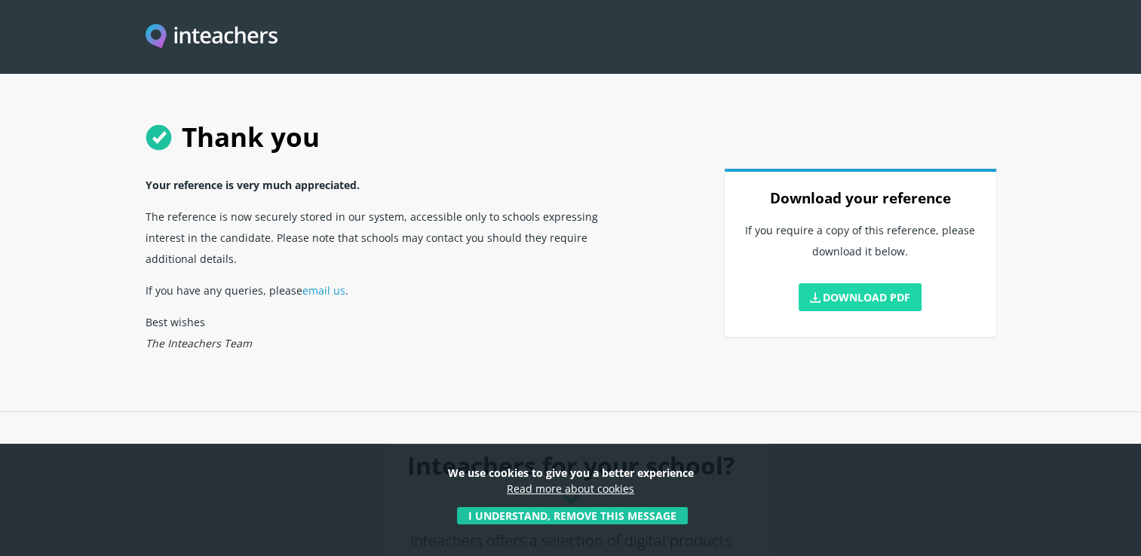
click at [860, 297] on link "Download PDF" at bounding box center [861, 298] width 124 height 28
